Goal: Communication & Community: Answer question/provide support

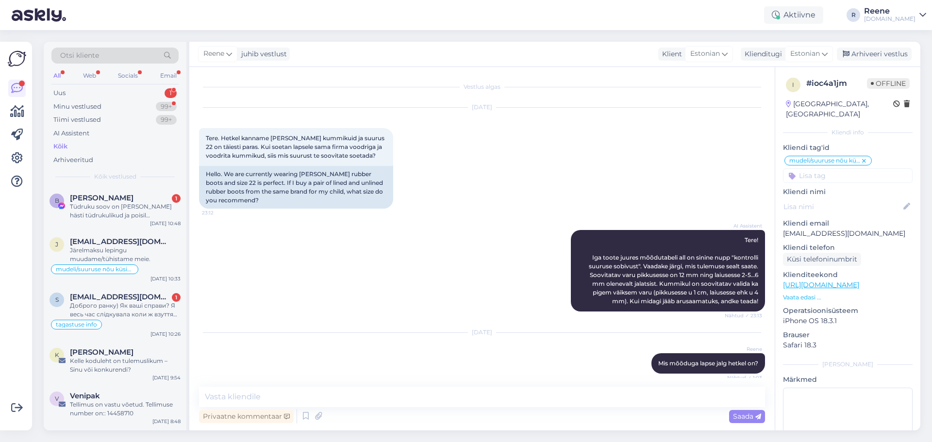
scroll to position [663, 0]
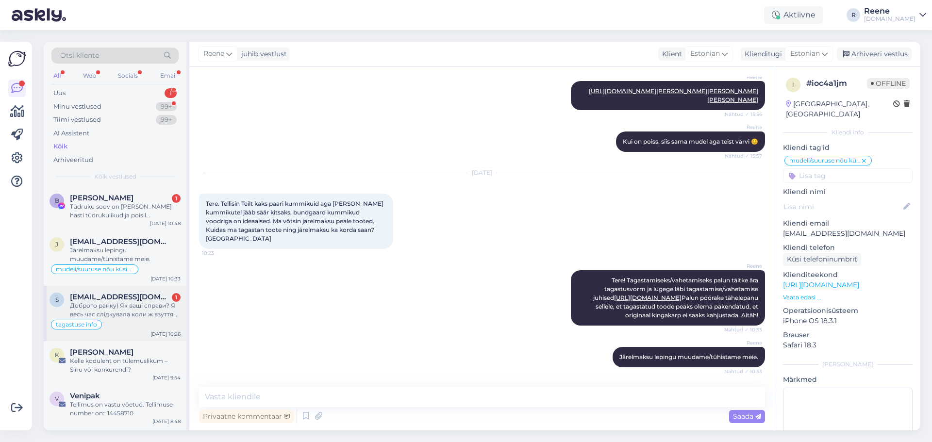
click at [112, 297] on span "[EMAIL_ADDRESS][DOMAIN_NAME]" at bounding box center [120, 297] width 101 height 9
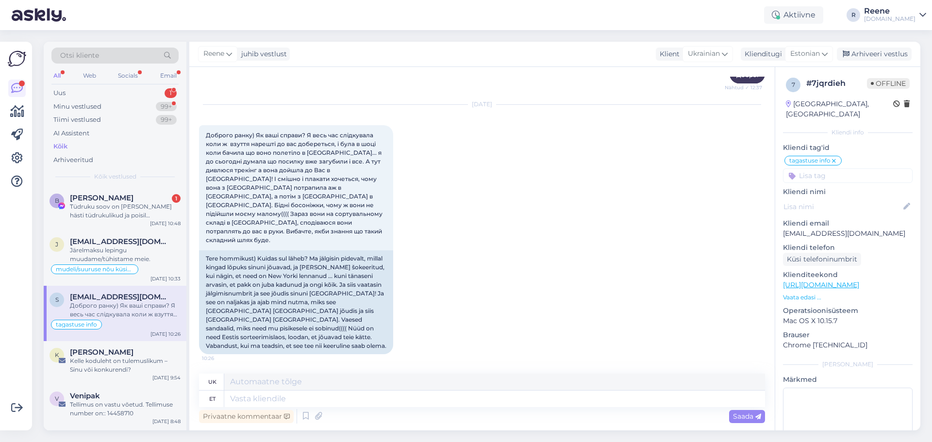
scroll to position [4141, 0]
click at [287, 397] on textarea at bounding box center [494, 399] width 541 height 17
type textarea "Tere!"
type textarea "Привіт!"
type textarea "Tere! Uskumati l"
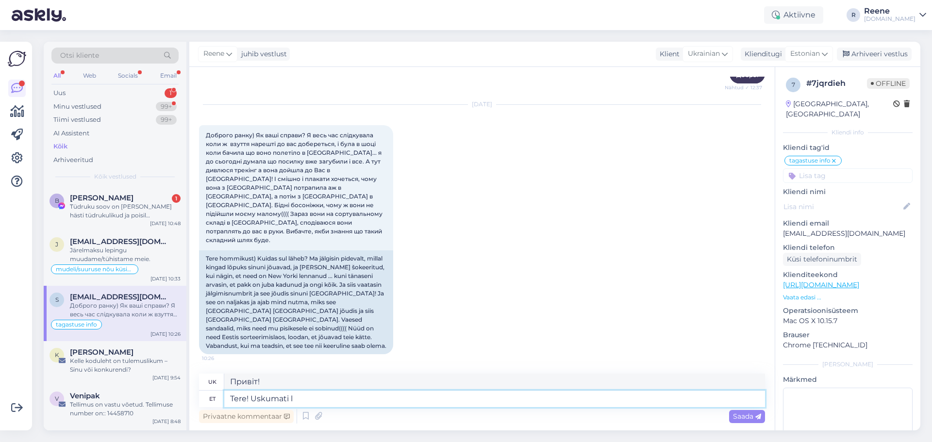
type textarea "Привіт! Неймовірно"
type textarea "Tere! Uskumati lu"
type textarea "Привіт! Неймовірна історія!"
type textarea "Tere! Uskumati lugu"
type textarea "Привіт! Неймовірно!"
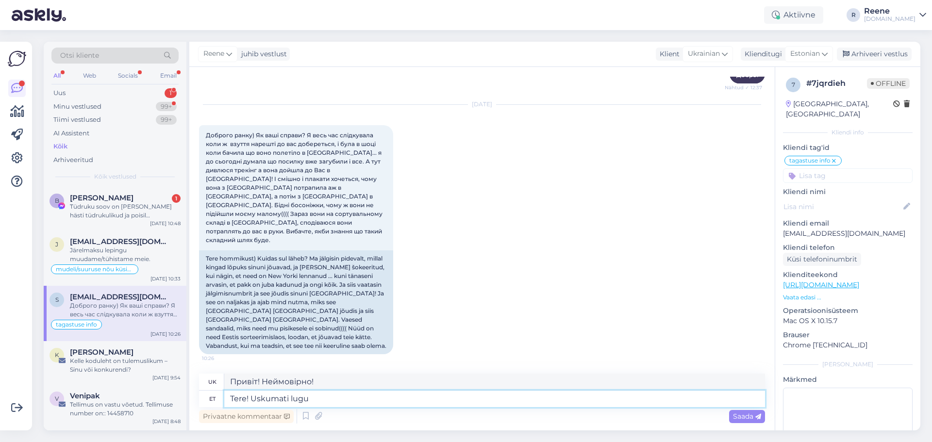
type textarea "Tere! Uskumati lugu t"
type textarea "Привіт! Найнеймовірніша історія"
type textarea "Tere! Uskumati lugu tõesti."
type textarea "Привіт! Справді неймовірна історія."
type textarea "Tere! Uskumati lugu tõesti. Loodetavasti va"
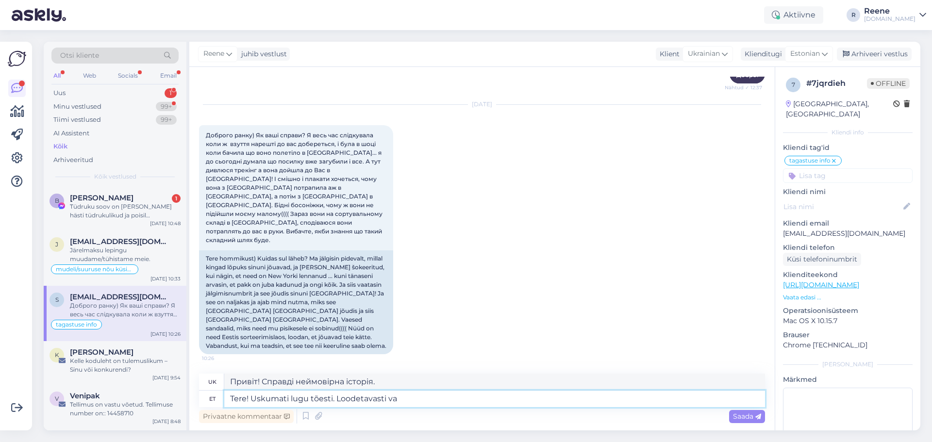
type textarea "Привіт! Справді неймовірна історія. Сподіваюся"
type textarea "Tere! Uskumati lugu tõesti. Loodetavasti varsti o"
type textarea "Привіт! Дійсно найнеймовірніша історія. Сподіваюся, скоро."
type textarea "Tere! Uskumati lugu tõesti. Loodetavasti varsti on kohal K"
type textarea "Привіт! Дійсно найнеймовірніша історія. Сподіваюся, вона скоро тут з'явиться."
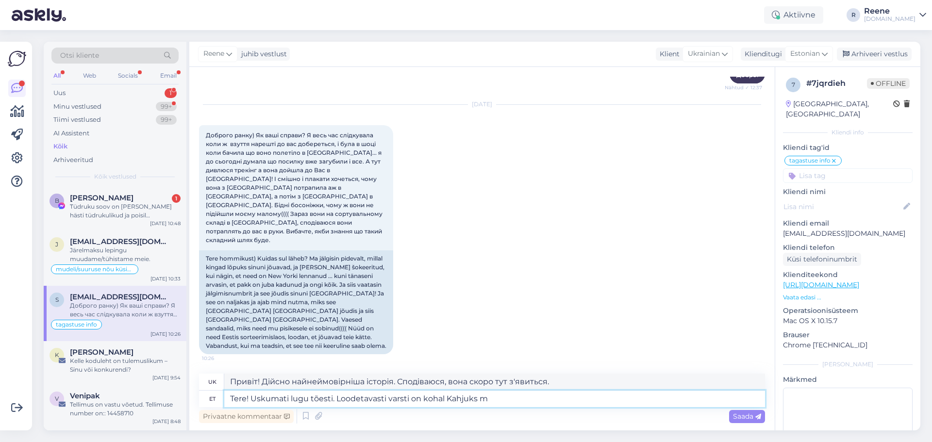
type textarea "Tere! Uskumati lugu tõesti. Loodetavasti varsti on kohal Kahjuks me"
type textarea "Привіт! Дійсно найнеймовірніша історія. Сподіваюся, вона скоро тут з'явиться. Н…"
type textarea "Tere! Uskumati lugu tõesti. Loodetavasti varsti on kohal Kahjuks meil on"
type textarea "Привіт! Дійсно найнеймовірніша історія. Сподіваюся, вона скоро тут з'явиться. Н…"
type textarea "Tere! Uskumati lugu tõesti. Loodetavasti varsti on kohal Kahjuks meil on hetkel…"
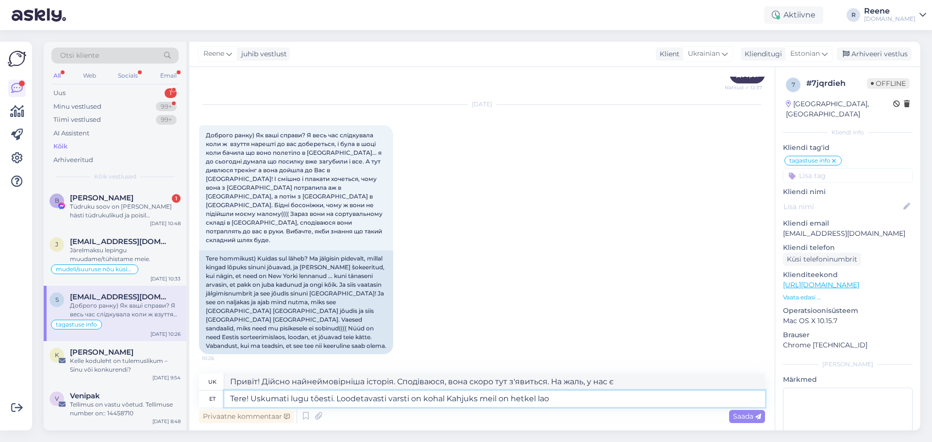
type textarea "Привіт! Дійсно найнеймовірніша історія. Сподіваюся, вона скоро тут з'явиться. Н…"
type textarea "Tere! Uskumati lugu tõesti. Loodetavasti varsti on kohal Kahjuks meil on hetkel…"
type textarea "Привіт! Справді неймовірна історія. Сподіваюся, вона скоро тут з'явиться. На жа…"
type textarea "Tere! Uskumati lugu tõesti. Loodetavasti varsti on kohal Kahjuks meil on hetkel…"
type textarea "Привіт! Дійсно неймовірна історія. Сподіваюся, вона скоро надійде. На жаль, у н…"
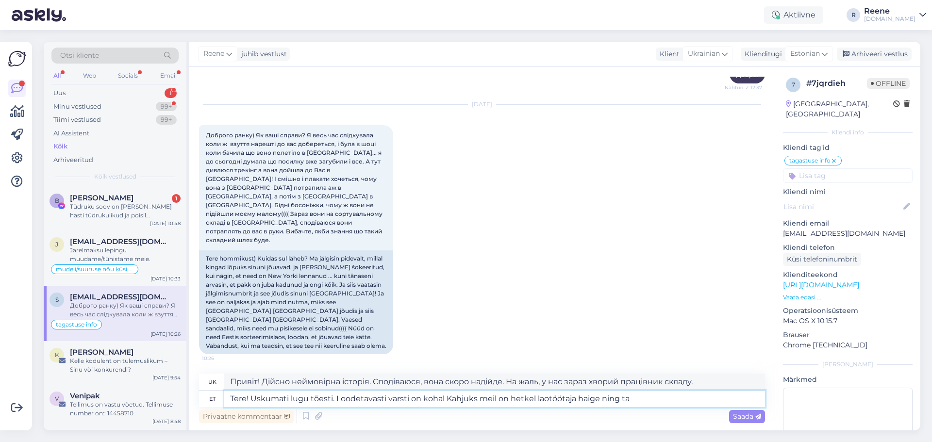
type textarea "Tere! Uskumati lugu tõesti. Loodetavasti varsti on kohal Kahjuks meil on hetkel…"
type textarea "Привіт! Дійсно найнеймовірніша історія. Сподіваюся, вона скоро тут з'явиться. Н…"
type textarea "Tere! Uskumati lugu tõesti. Loodetavasti varsti on kohal Kahjuks meil on hetkel…"
type textarea "Привіт! Справді неймовірна історія. Сподіваюся, вона скоро надійде. На жаль, у …"
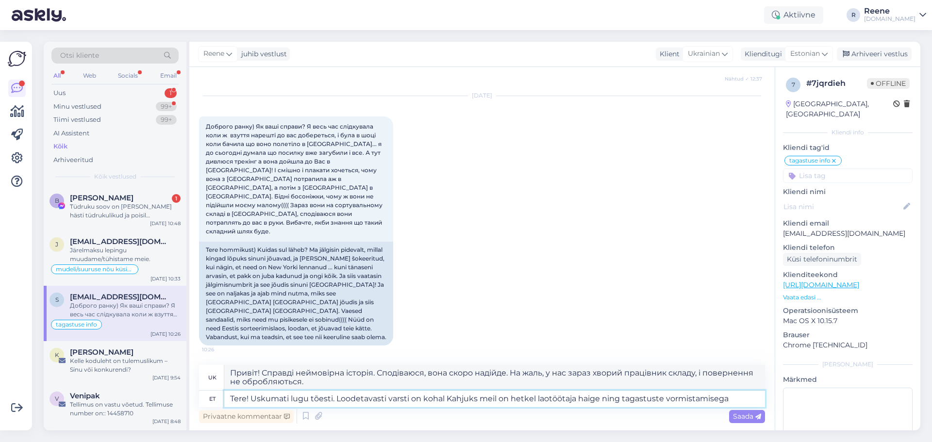
type textarea "Tere! Uskumati lugu tõesti. Loodetavasti varsti on kohal Kahjuks meil on hetkel…"
type textarea "Привіт! Дійсно неймовірна історія. Сподіваюся, вона скоро надійде. На жаль, у н…"
type textarea "Tere! Uskumati lugu tõesti. Loodetavasti varsti on kohal Kahjuks meil on hetkel…"
type textarea "Привіт! Справді неймовірна історія. Сподіваюся, вона скоро надійде. На жаль, у …"
type textarea "Tere! Uskumati lugu tõesti. Loodetavasti varsti on kohal Kahjuks meil on hetkel…"
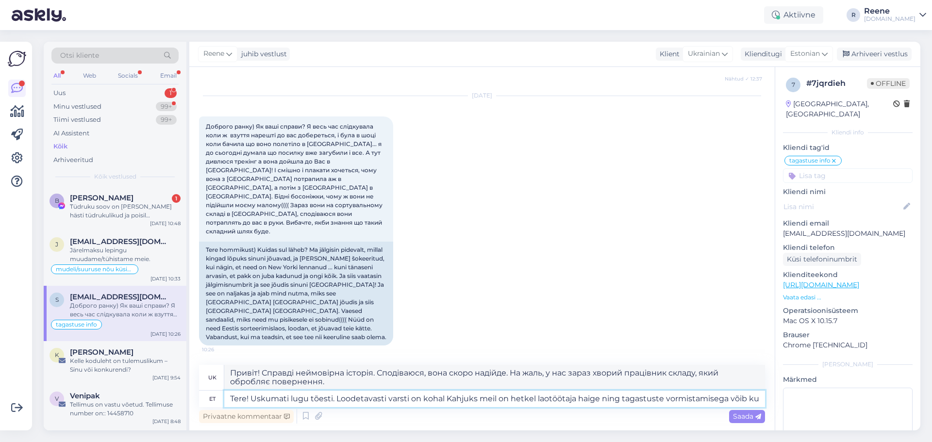
type textarea "Привіт! Дійсно неймовірна історія. Сподіваюся, вона скоро надійде. На жаль, у н…"
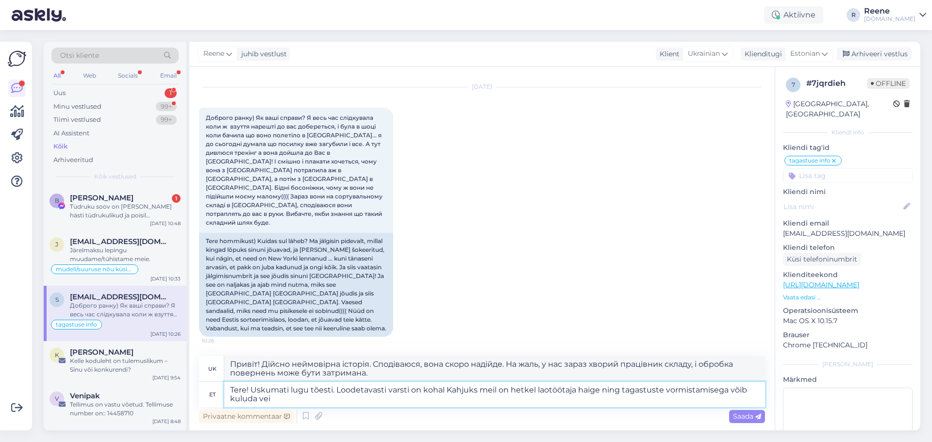
type textarea "Tere! Uskumati lugu tõesti. Loodetavasti varsti on kohal Kahjuks meil on hetkel…"
type textarea "Привіт! Справді неймовірна історія. Сподіваюся, вона скоро надійде. На жаль, у …"
type textarea "Tere! Uskumati lugu tõesti. Loodetavasti varsti on kohal Kahjuks meil on hetkel…"
type textarea "Привіт! Справді неймовірна історія. Сподіваюся, вона скоро надійде. На жаль, у …"
type textarea "Tere! Uskumati lugu tõesti. Loodetavasti varsti on kohal Kahjuks meil on hetkel…"
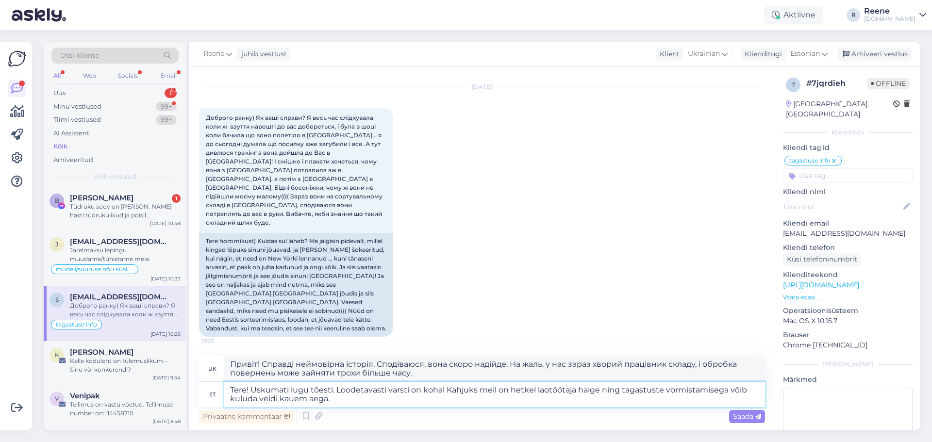
type textarea "Привіт! Найнеймовірніша історія, справді. Сподіваюся, вона скоро прибуде. На жа…"
click at [440, 392] on textarea "Tere! Uskumati lugu tõesti. Loodetavasti varsti on kohal Kahjuks meil on hetkel…" at bounding box center [494, 394] width 541 height 25
type textarea "Tere! Uskumati lugu tõesti. Loodetavasti varsti on kohal. Kahjuks meil on hetke…"
type textarea "Привіт! Це справді неймовірна історія. Сподіваюся, вона скоро надійде. На жаль,…"
type textarea "Tere! Uskumati lugu tõesti. Loodetavasti varsti on kohal. Kahjuks meil on hetke…"
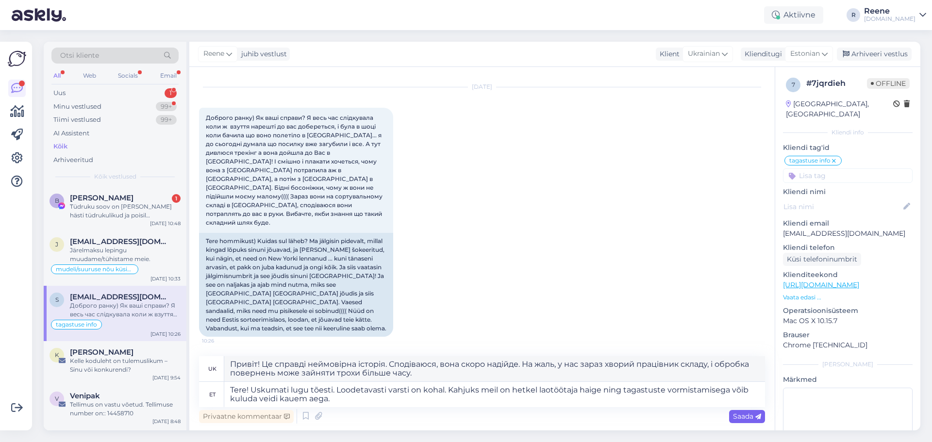
click at [748, 419] on span "Saada" at bounding box center [747, 416] width 28 height 9
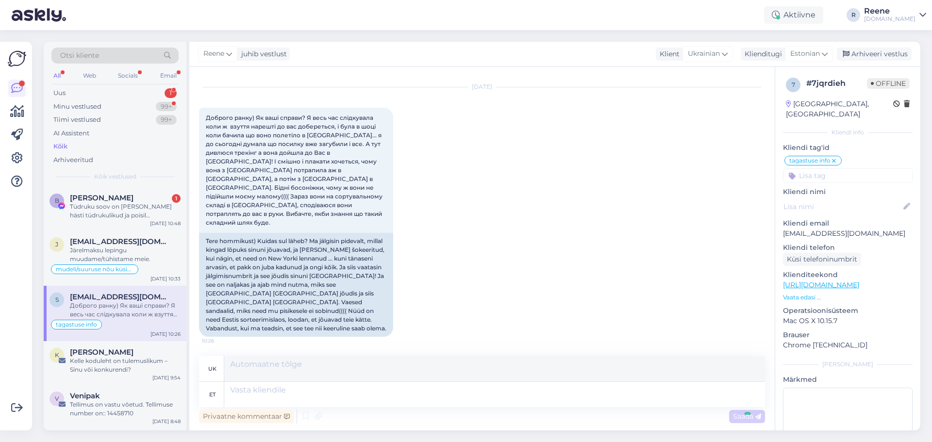
scroll to position [4242, 0]
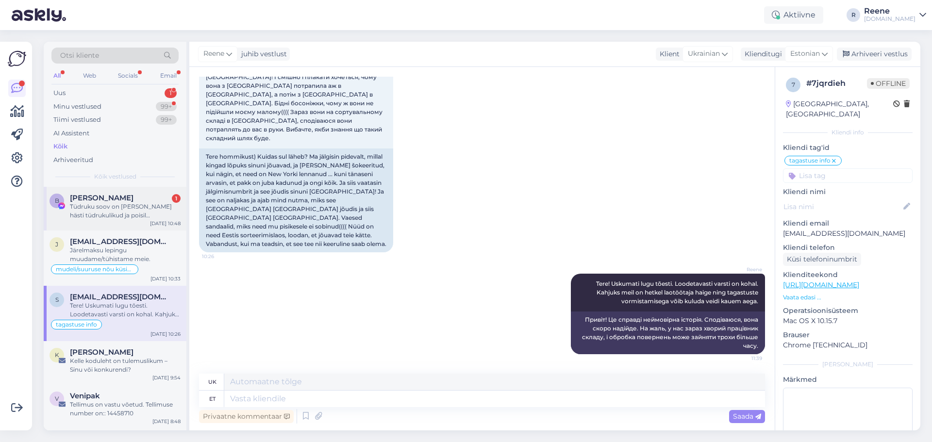
click at [129, 217] on div "Tüdruku soov on [PERSON_NAME] hästi tüdrukulikud ja poisil poistemoodi. Ehk ait…" at bounding box center [125, 210] width 111 height 17
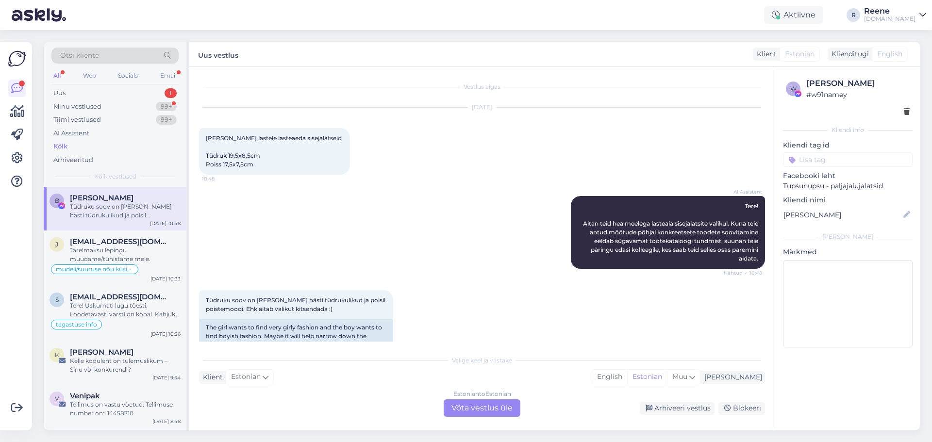
scroll to position [31, 0]
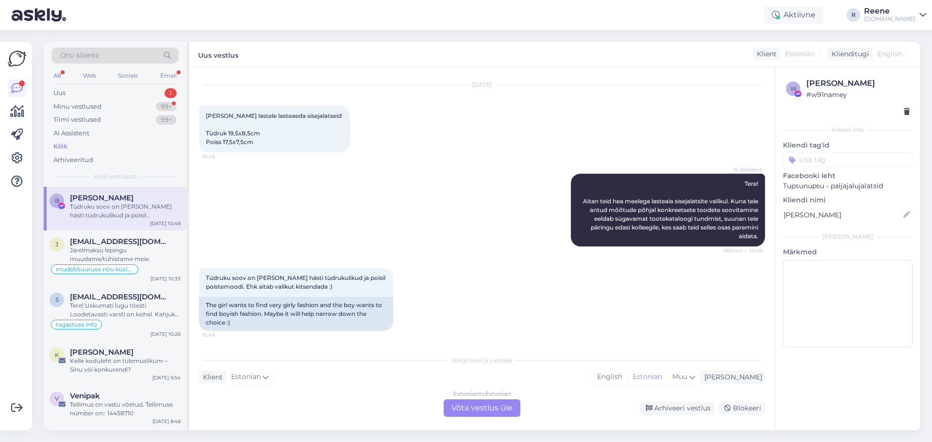
click at [480, 413] on div "Estonian to Estonian Võta vestlus üle" at bounding box center [482, 407] width 77 height 17
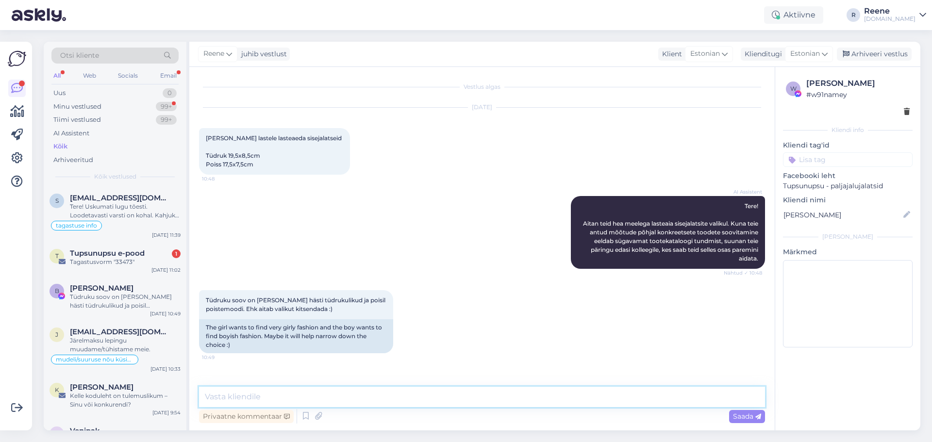
click at [344, 402] on textarea at bounding box center [482, 397] width 566 height 20
type textarea "Nahast, tekstiilist? Kas olete ise ka valikuga tutvunud ja on midagi silma jään…"
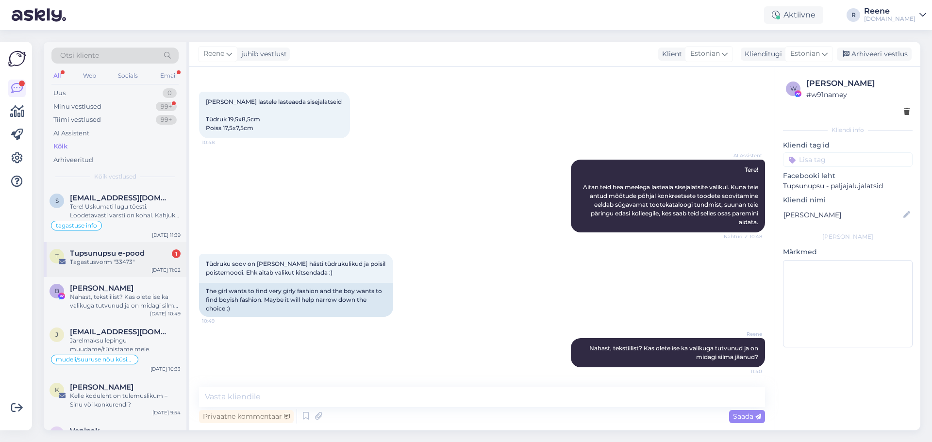
click at [125, 268] on div "T Tupsunupsu e-pood 1 Tagastusvorm "33473" [DATE] 11:02" at bounding box center [115, 259] width 143 height 35
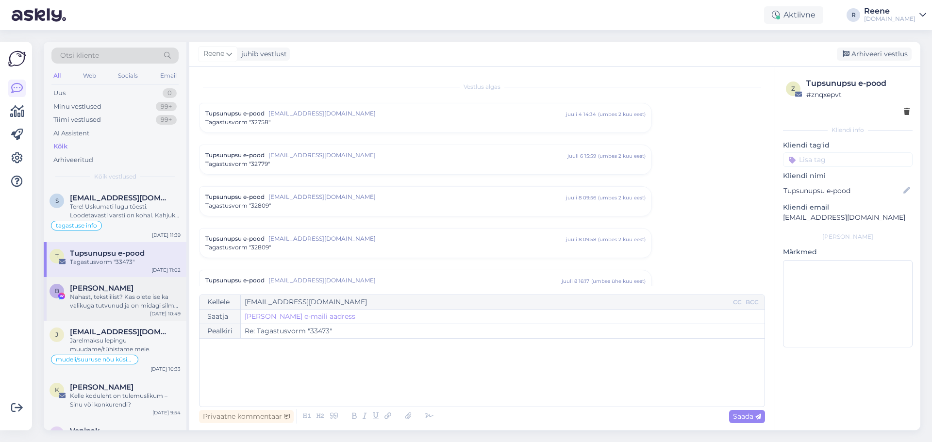
scroll to position [4039, 0]
